Goal: Task Accomplishment & Management: Use online tool/utility

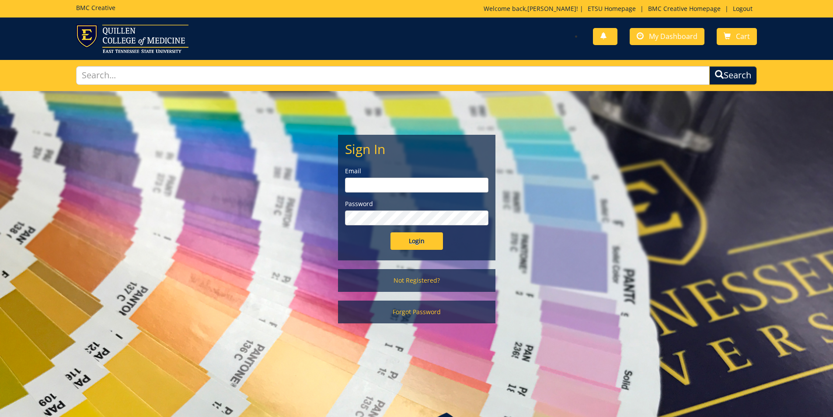
type input "goepel@etsu.edu"
click at [429, 243] on input "Login" at bounding box center [417, 240] width 52 height 17
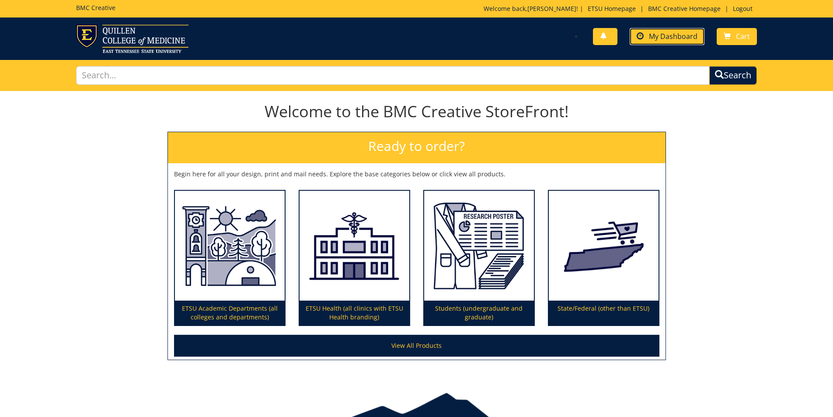
click at [668, 37] on span "My Dashboard" at bounding box center [673, 36] width 49 height 10
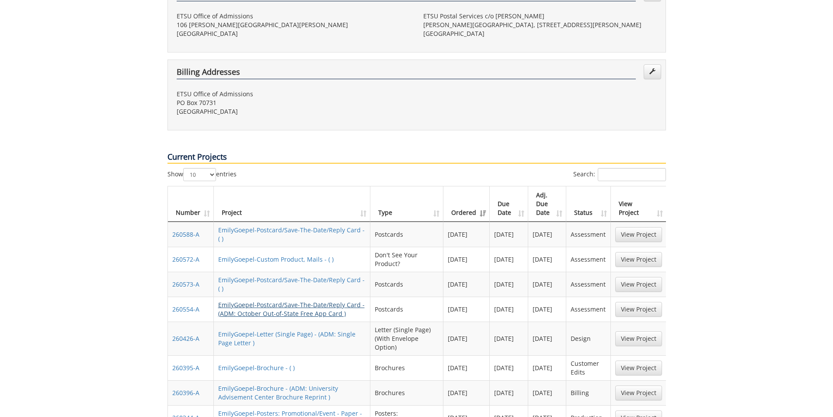
scroll to position [262, 0]
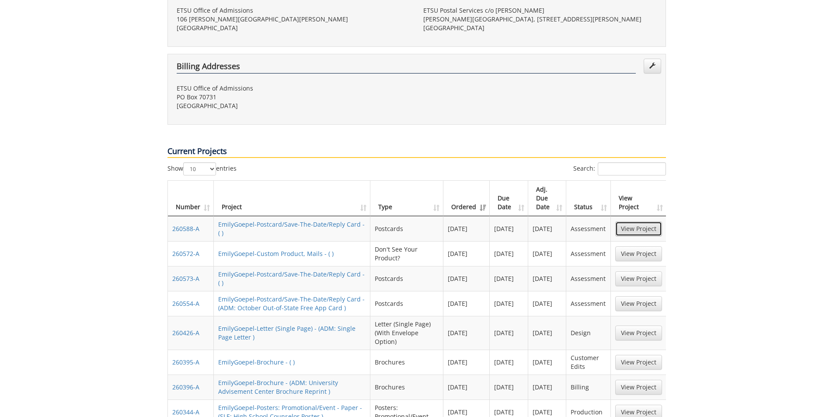
click at [643, 221] on link "View Project" at bounding box center [638, 228] width 47 height 15
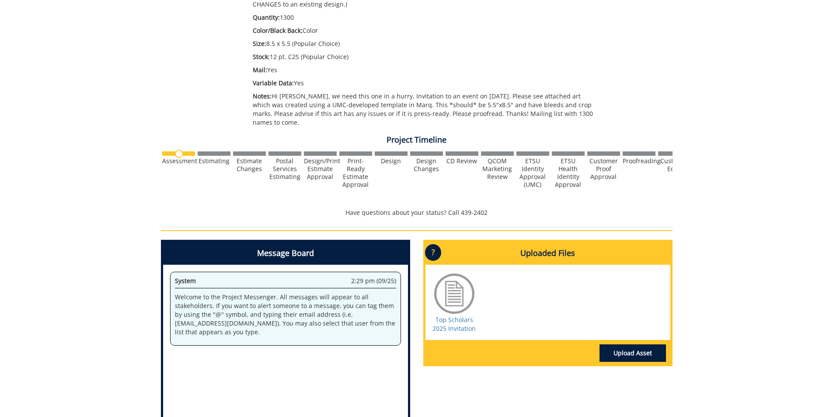
scroll to position [306, 0]
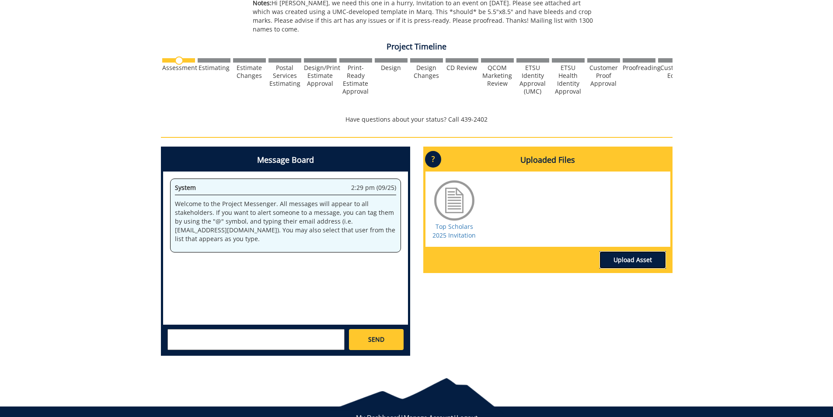
click at [653, 255] on link "Upload Asset" at bounding box center [633, 259] width 66 height 17
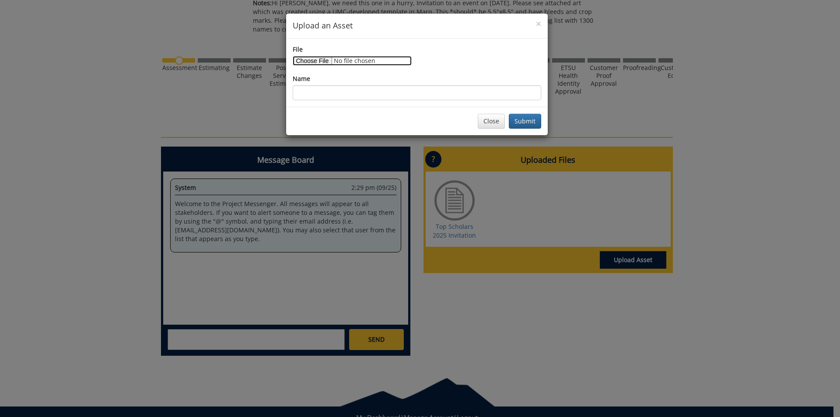
click at [318, 64] on input "File" at bounding box center [352, 61] width 119 height 10
type input "C:\fakepath\UG Events Top Scholar Invite for Print [DATE]_addressonly.xlsx"
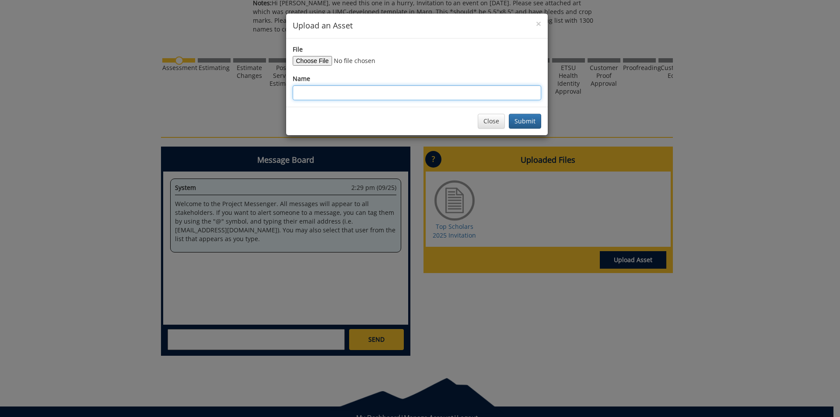
click at [389, 87] on input "Name" at bounding box center [417, 92] width 248 height 15
type input "Top Scholars Mailing List"
click at [509, 114] on button "Submit" at bounding box center [525, 121] width 32 height 15
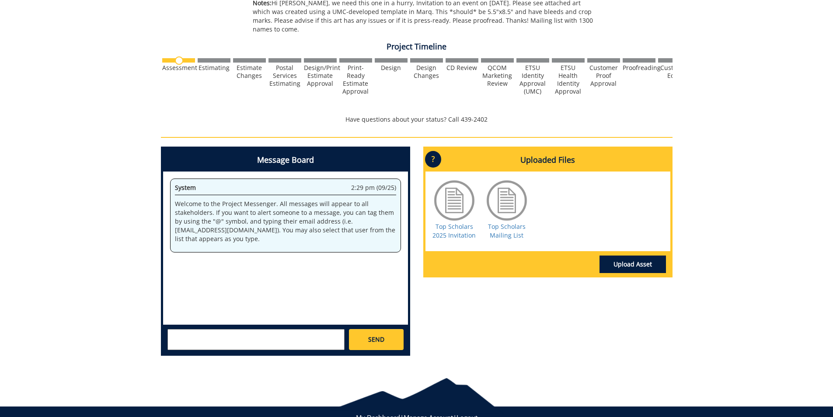
click at [304, 329] on textarea at bounding box center [256, 339] width 177 height 21
type textarea "@[EMAIL_ADDRESS][DOMAIN_NAME] Hey [PERSON_NAME], I left a voicemail about this …"
click at [370, 335] on span "SEND" at bounding box center [376, 339] width 16 height 9
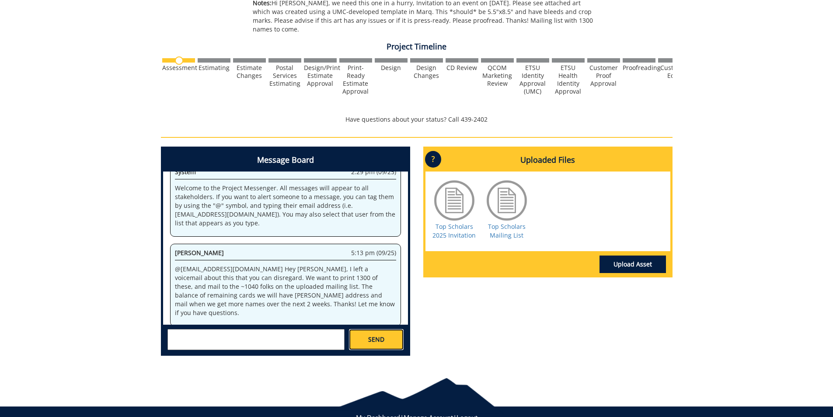
scroll to position [339, 0]
